Goal: Information Seeking & Learning: Find contact information

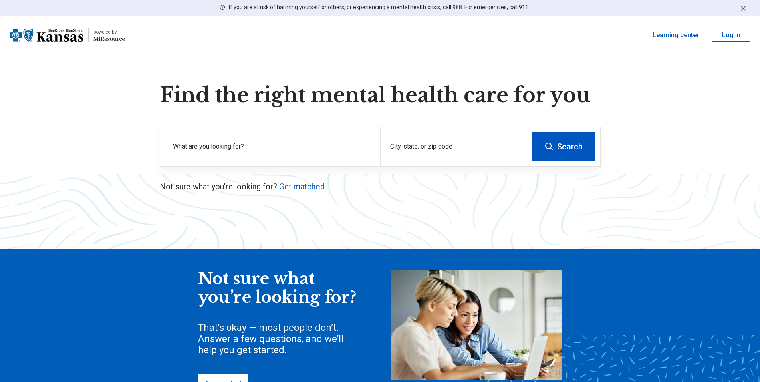
click at [242, 147] on label "What are you looking for?" at bounding box center [272, 147] width 198 height 10
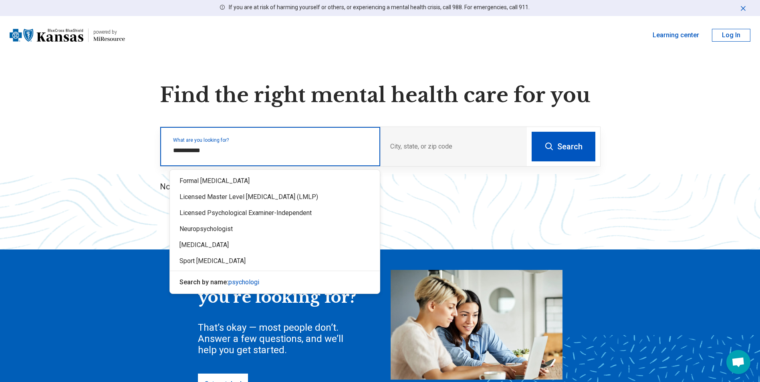
type input "**********"
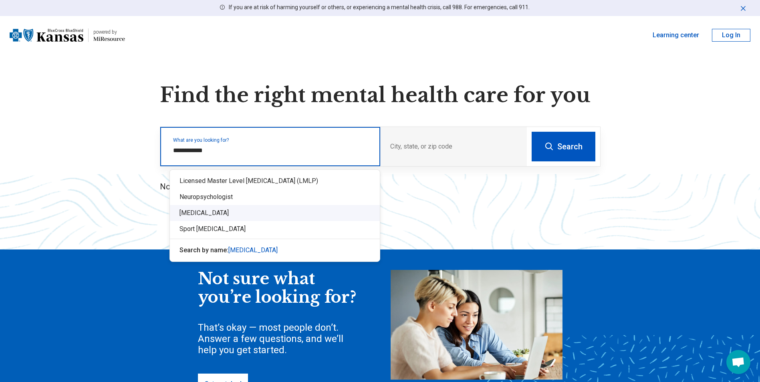
click at [204, 214] on div "[MEDICAL_DATA]" at bounding box center [275, 213] width 210 height 16
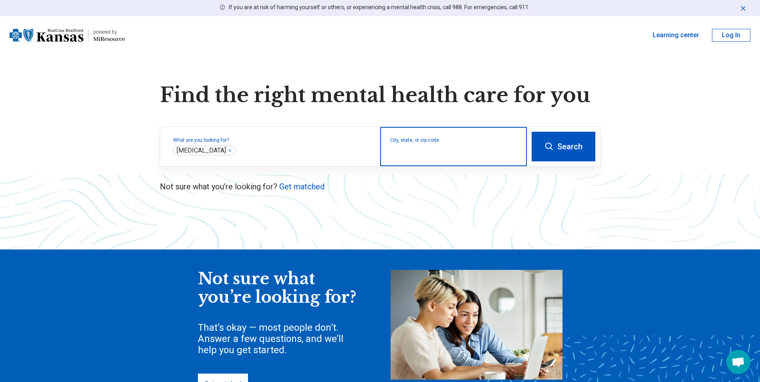
click at [402, 152] on input "City, state, or zip code" at bounding box center [453, 152] width 127 height 10
type input "*****"
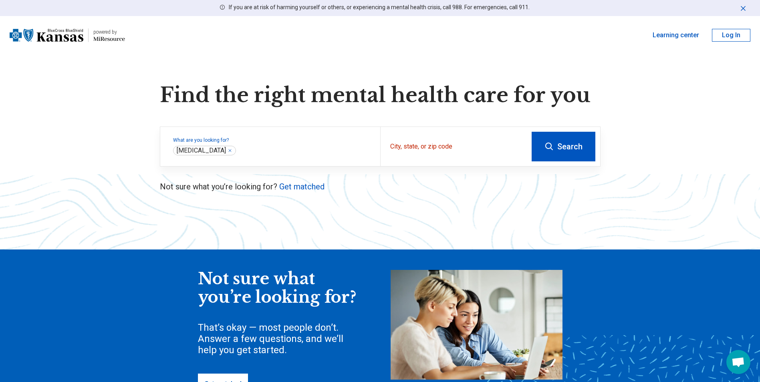
click at [548, 152] on button "Search" at bounding box center [564, 147] width 64 height 30
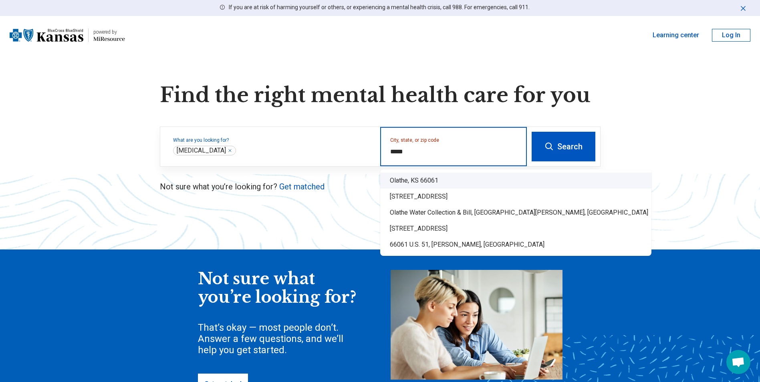
click at [410, 180] on div "Olathe, KS 66061" at bounding box center [515, 181] width 271 height 16
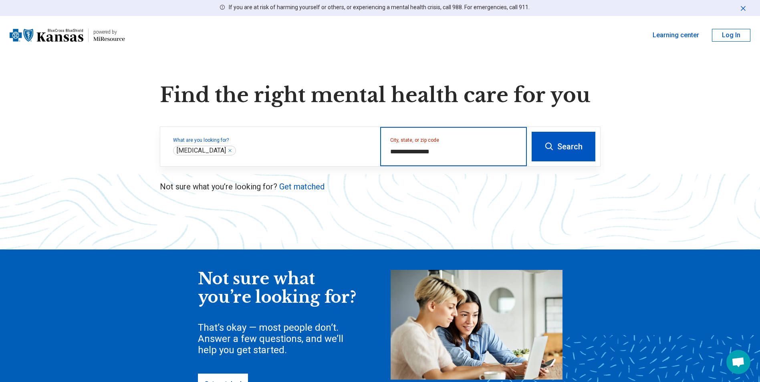
type input "**********"
click at [568, 142] on button "Search" at bounding box center [564, 147] width 64 height 30
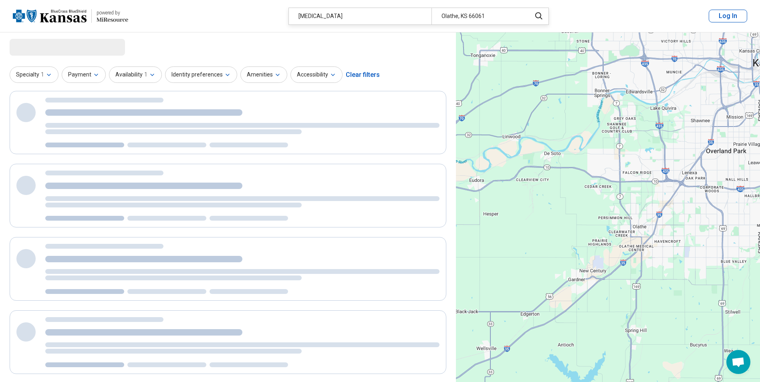
select select "***"
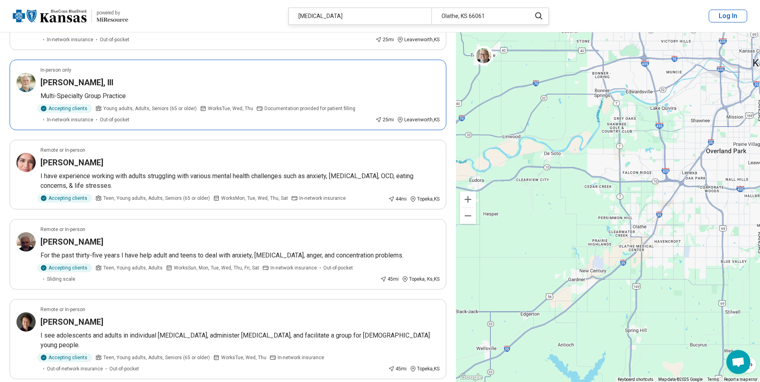
scroll to position [1323, 0]
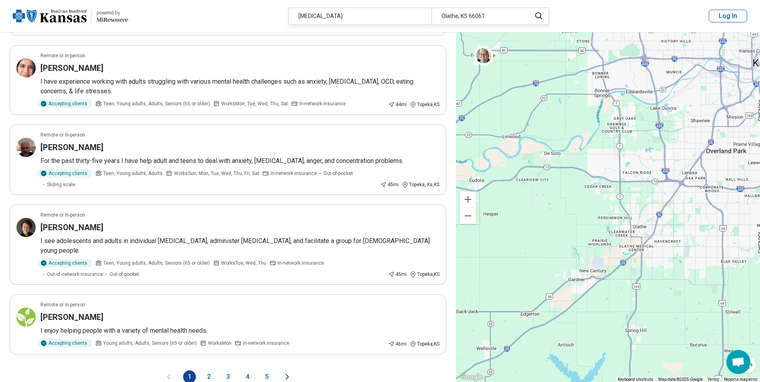
click at [211, 371] on button "2" at bounding box center [208, 377] width 13 height 13
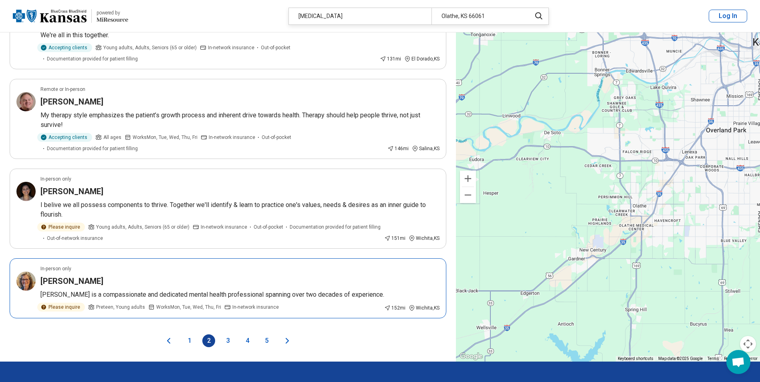
scroll to position [1363, 0]
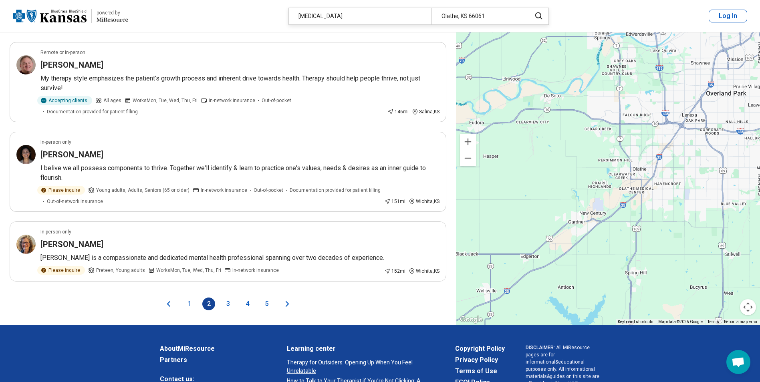
click at [224, 298] on button "3" at bounding box center [228, 304] width 13 height 13
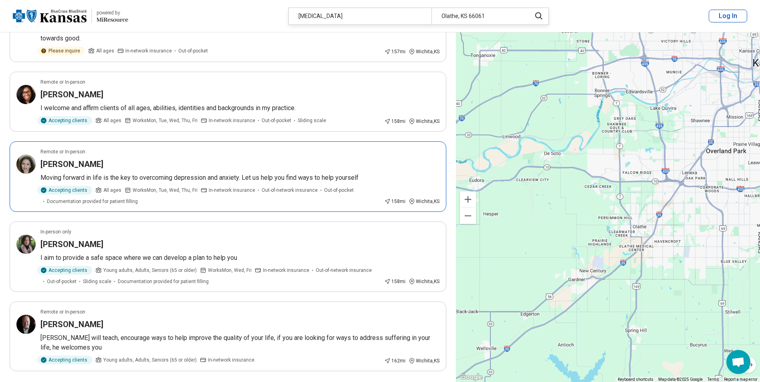
scroll to position [1403, 0]
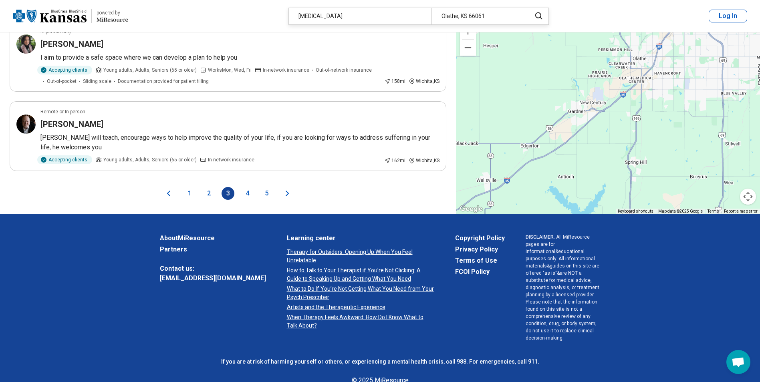
click at [249, 192] on button "4" at bounding box center [247, 193] width 13 height 13
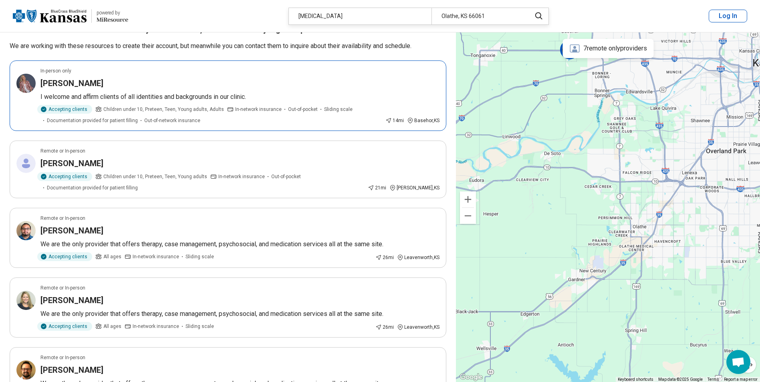
scroll to position [842, 0]
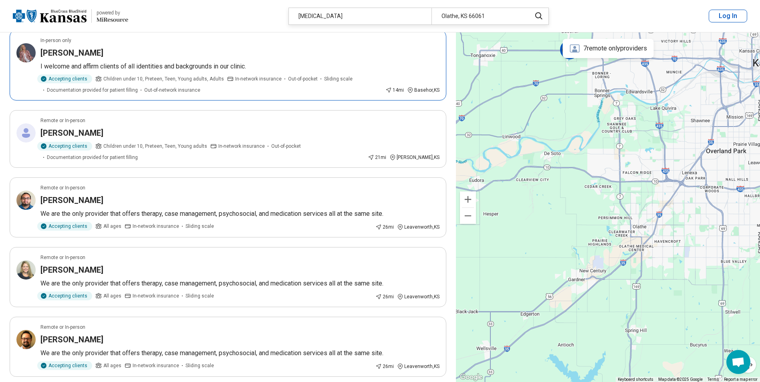
click at [51, 55] on h3 "[PERSON_NAME]" at bounding box center [71, 52] width 63 height 11
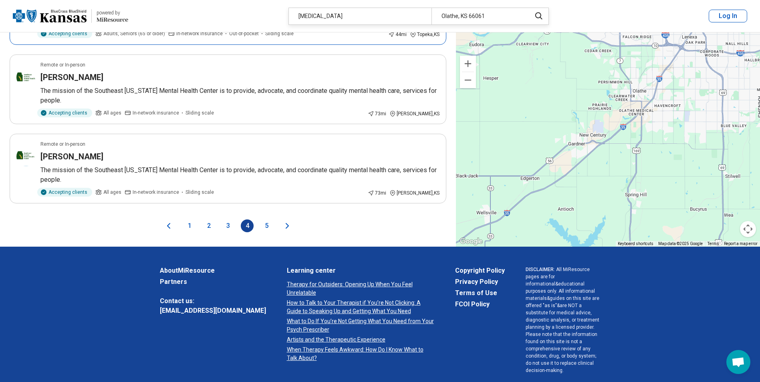
scroll to position [1403, 0]
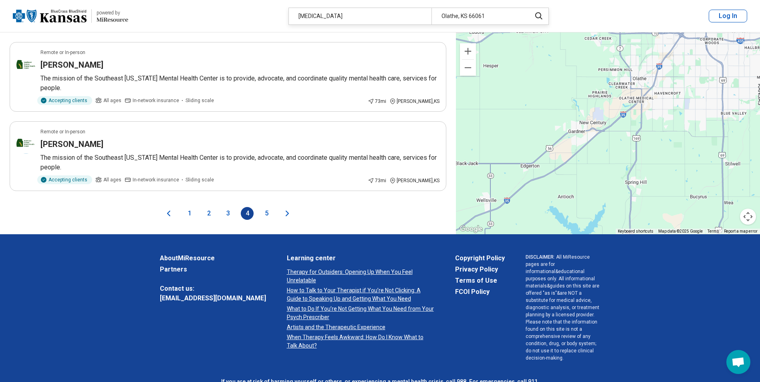
click at [267, 214] on button "5" at bounding box center [266, 213] width 13 height 13
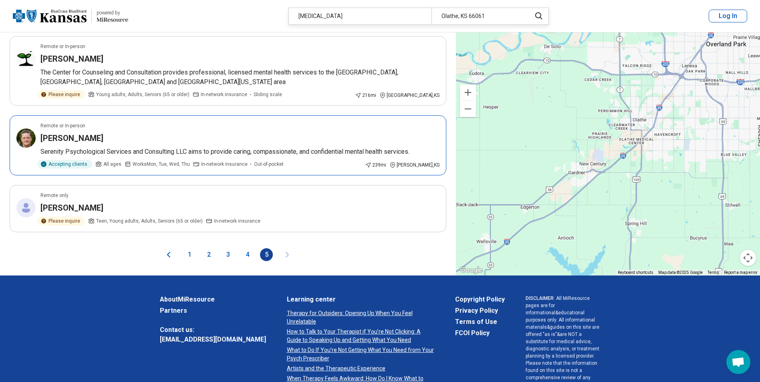
scroll to position [861, 0]
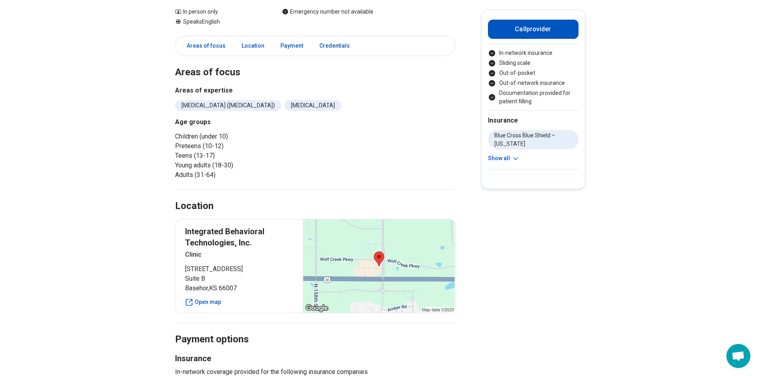
scroll to position [120, 0]
